Goal: Transaction & Acquisition: Purchase product/service

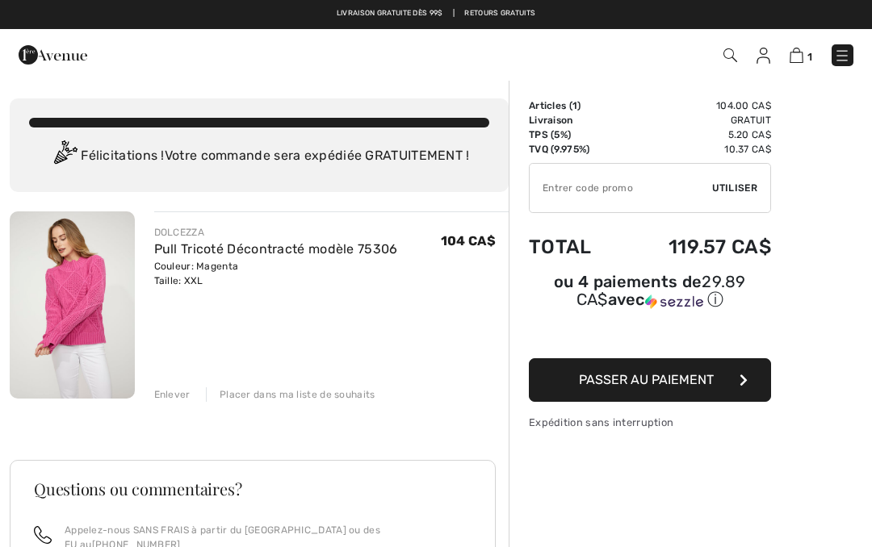
click at [604, 385] on span "Passer au paiement" at bounding box center [646, 379] width 135 height 15
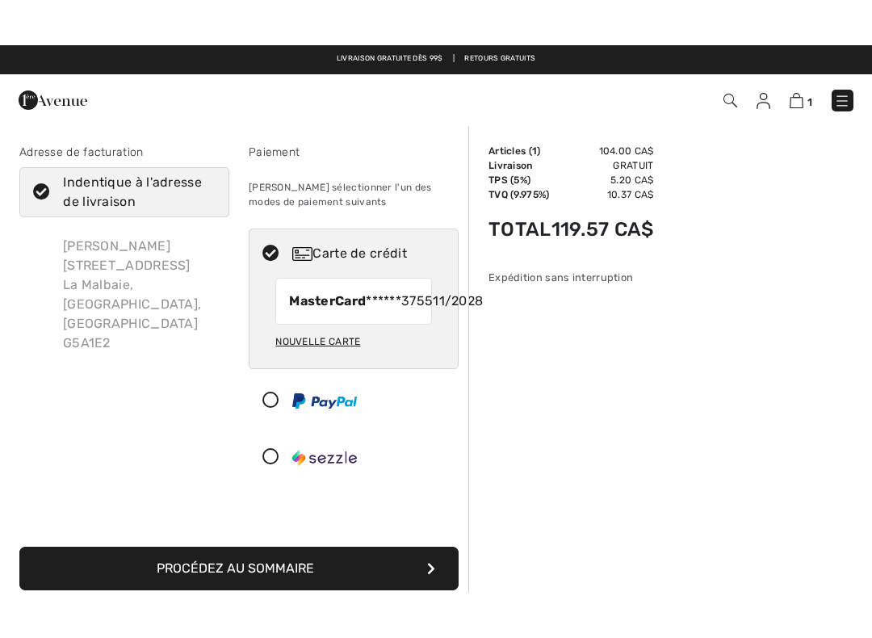
scroll to position [22, 0]
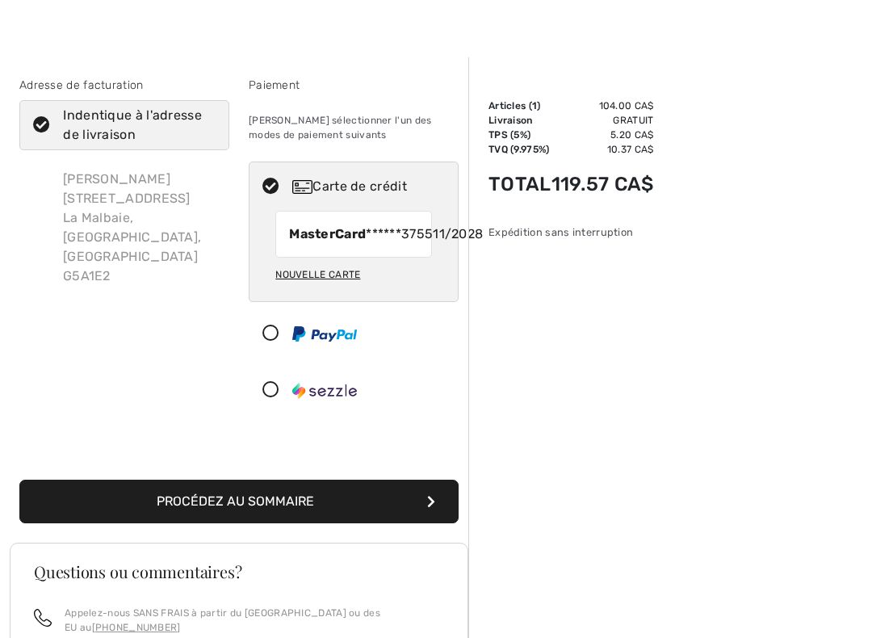
click at [230, 523] on button "Procédez au sommaire" at bounding box center [238, 502] width 439 height 44
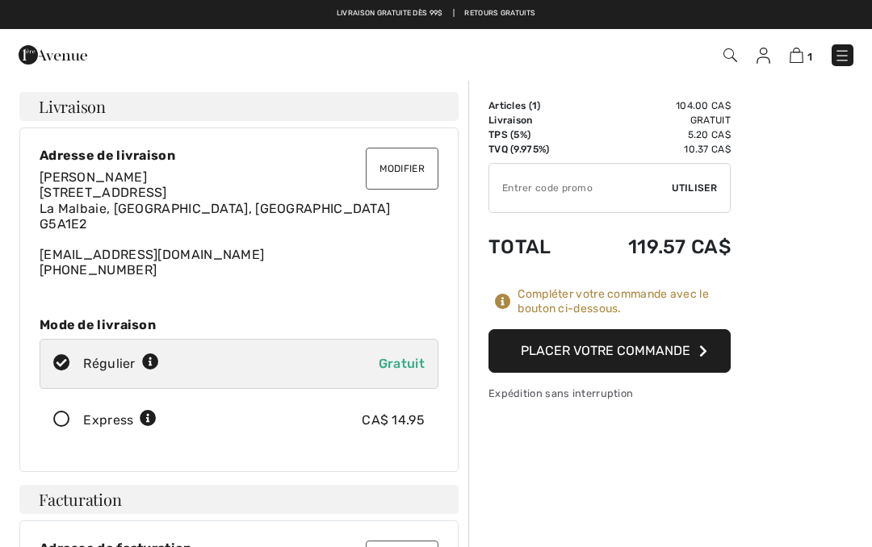
click at [556, 352] on button "Placer votre commande" at bounding box center [609, 351] width 242 height 44
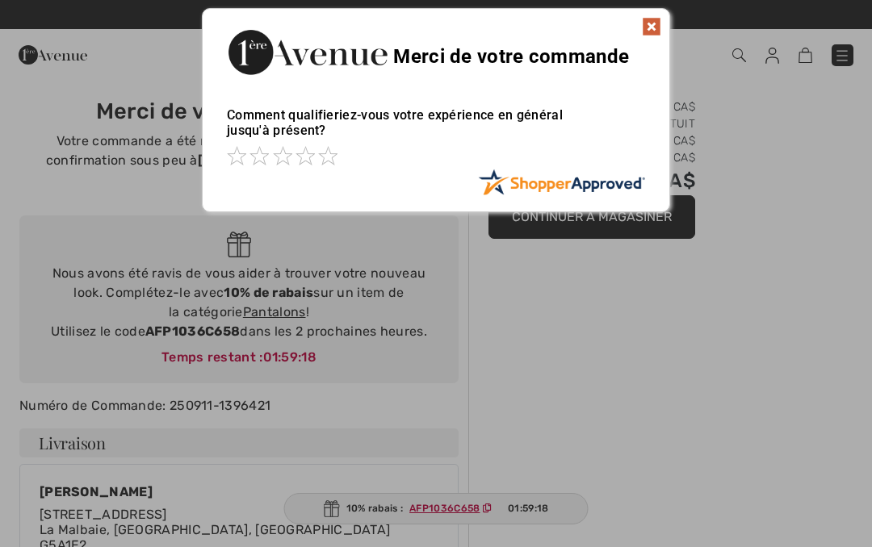
click at [647, 22] on img at bounding box center [651, 26] width 19 height 19
